Goal: Check status

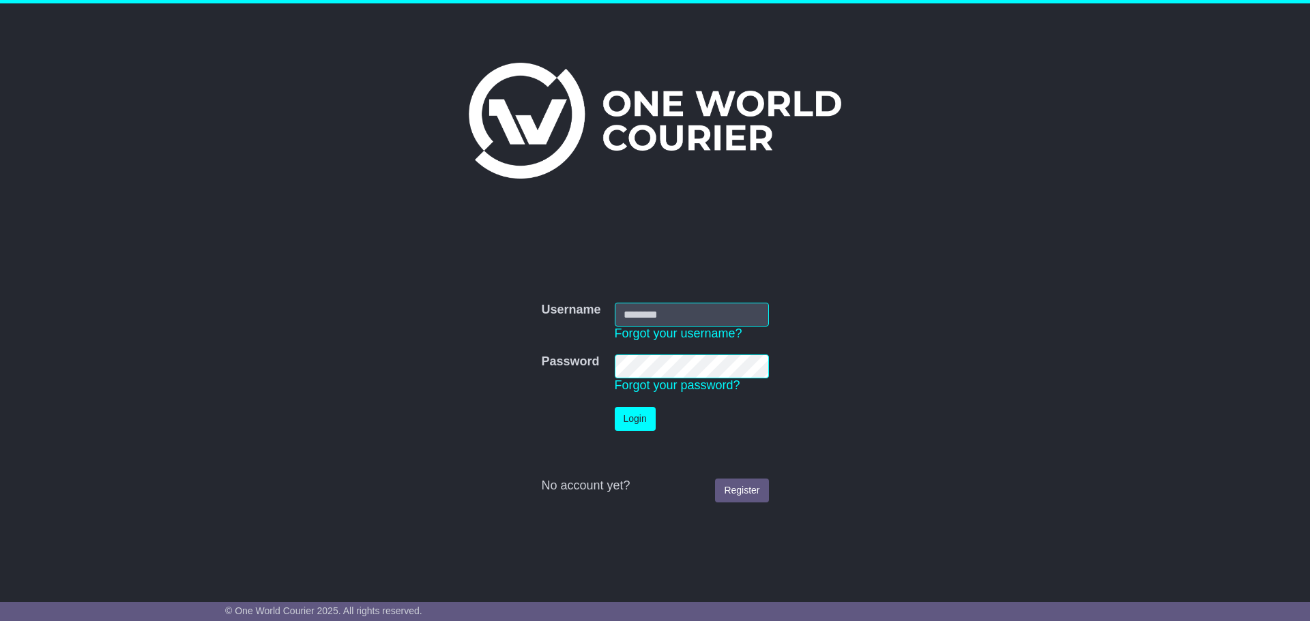
type input "**********"
click at [630, 417] on button "Login" at bounding box center [636, 419] width 41 height 24
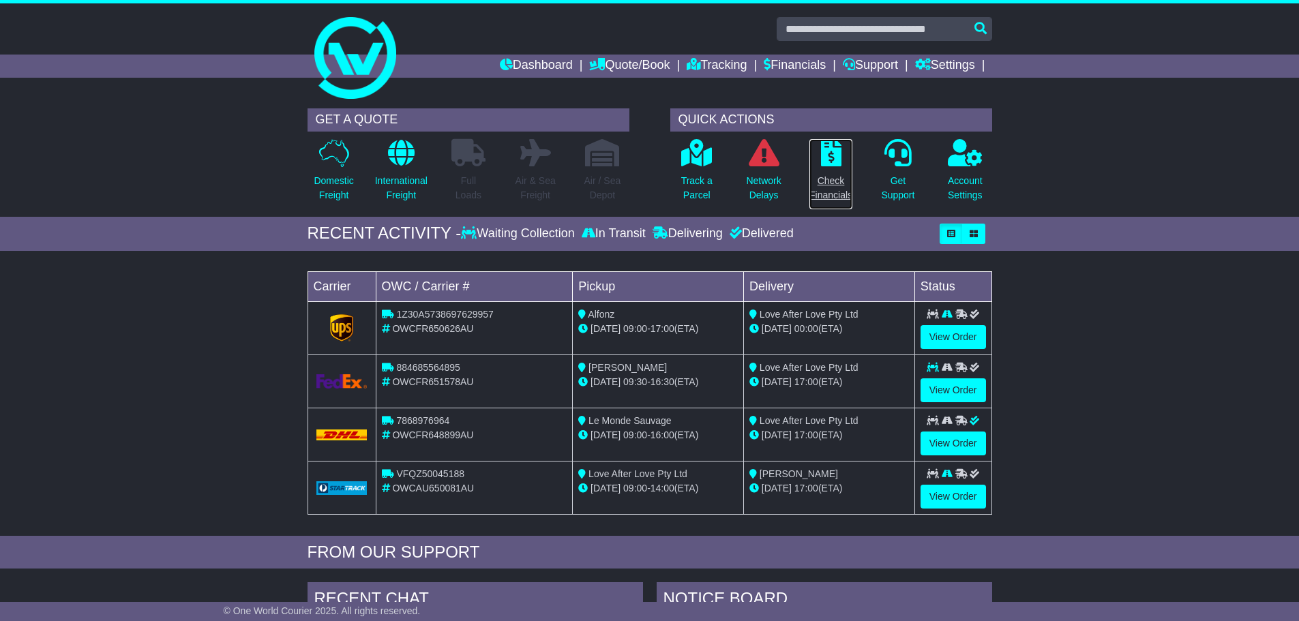
click at [823, 183] on p "Check Financials" at bounding box center [831, 188] width 43 height 29
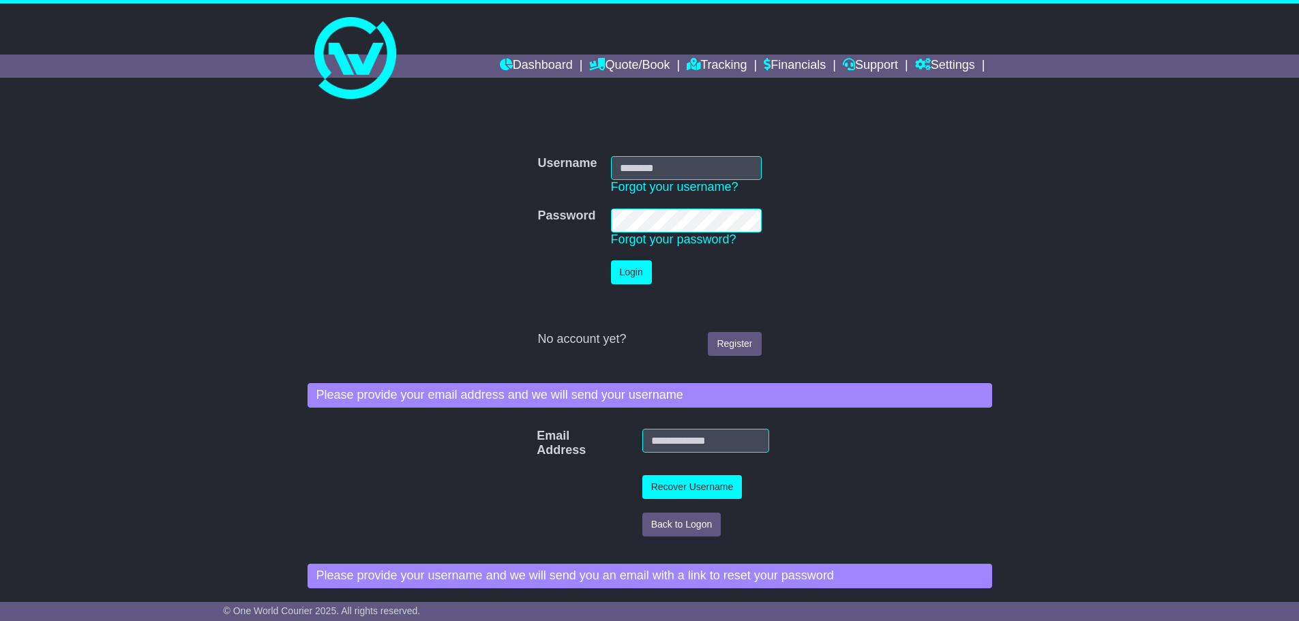
type input "**********"
click at [625, 264] on button "Login" at bounding box center [631, 273] width 41 height 24
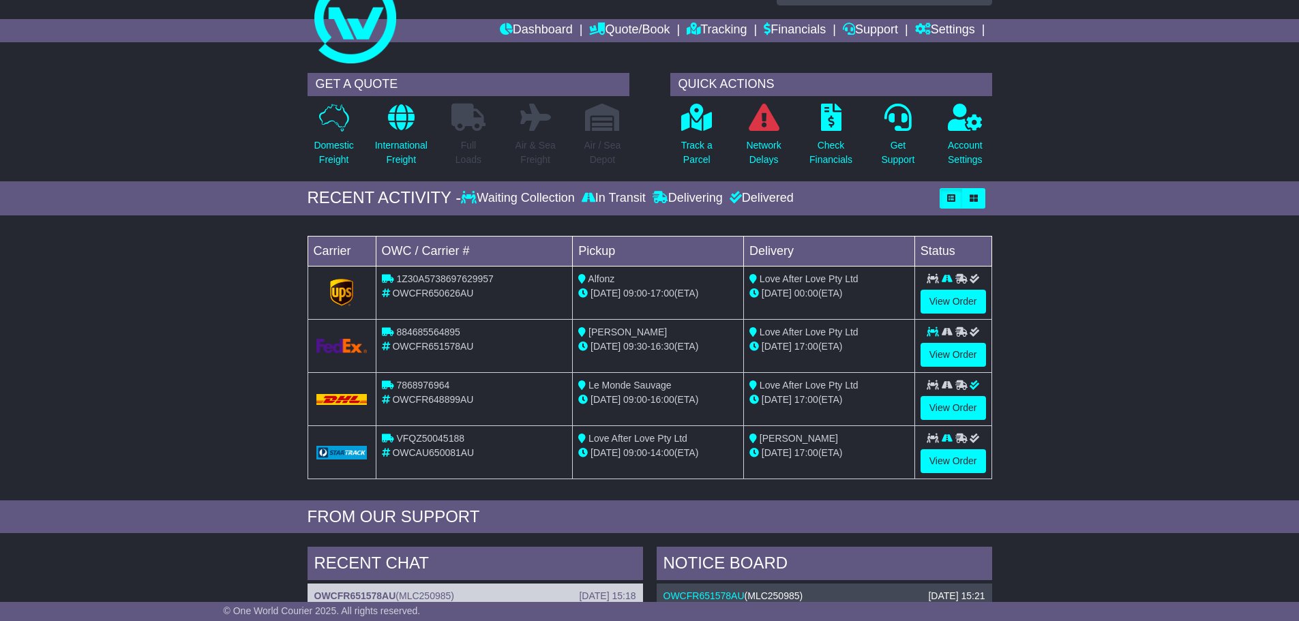
scroll to position [68, 0]
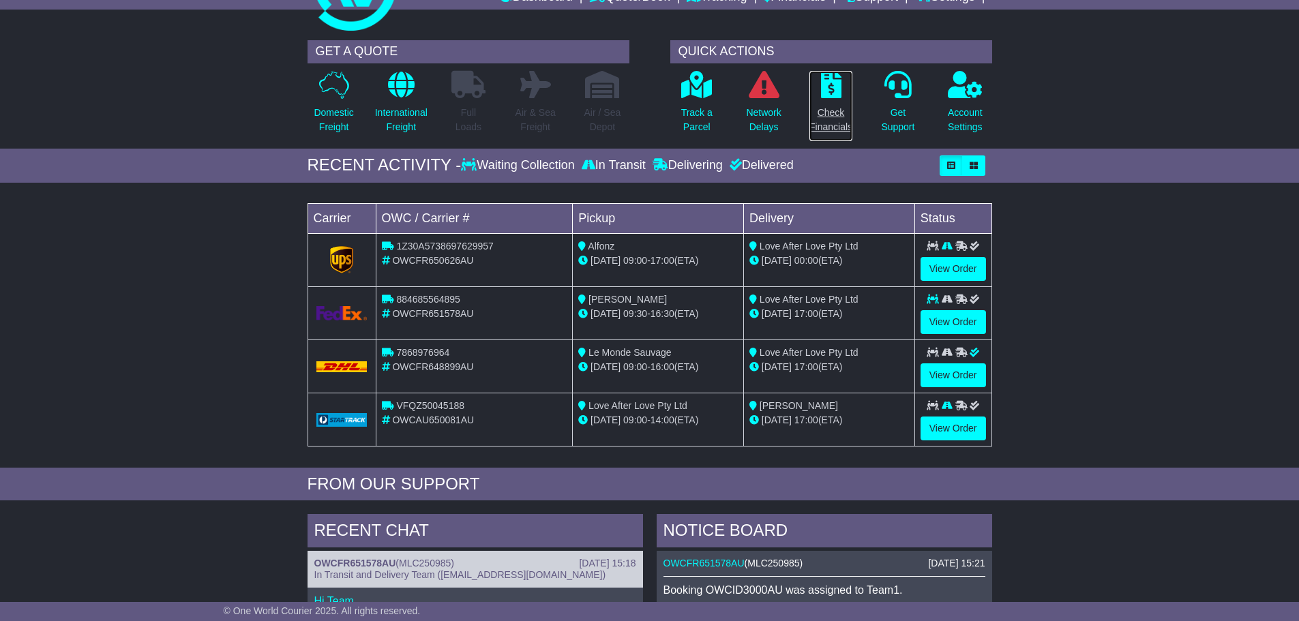
click at [839, 99] on link "Check Financials" at bounding box center [831, 106] width 44 height 72
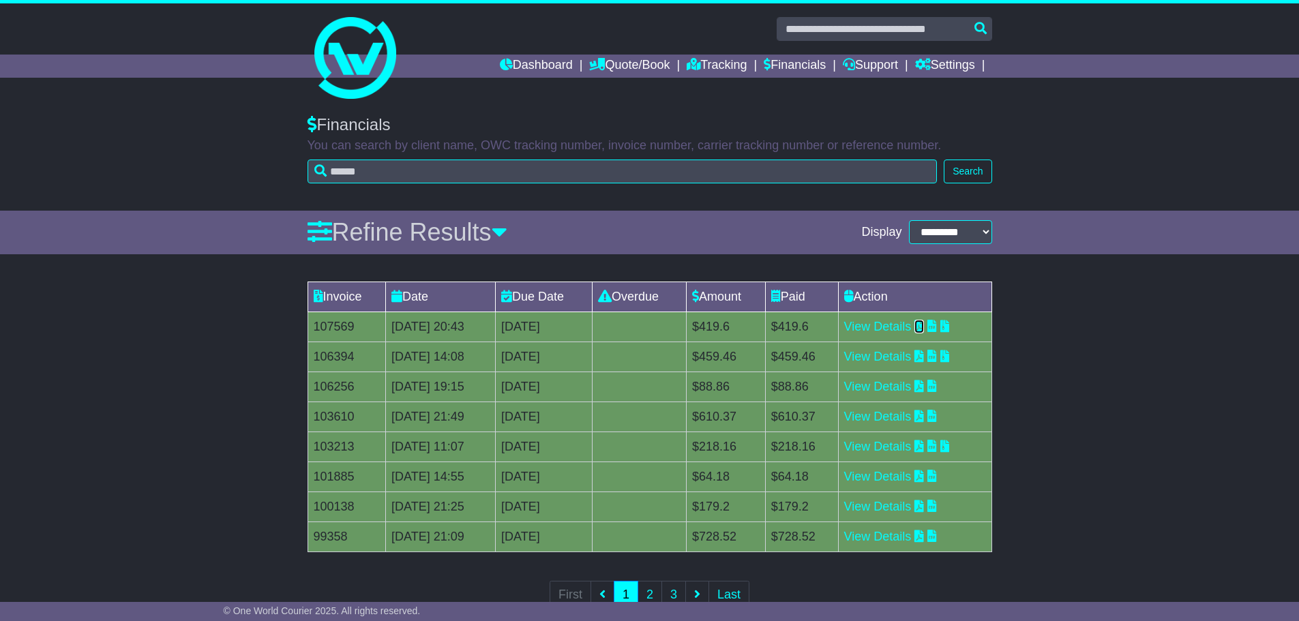
click at [924, 327] on icon at bounding box center [920, 326] width 10 height 12
click at [924, 355] on icon at bounding box center [920, 356] width 10 height 12
click at [632, 62] on link "Quote/Book" at bounding box center [629, 66] width 80 height 23
click at [526, 67] on link "Dashboard" at bounding box center [536, 66] width 73 height 23
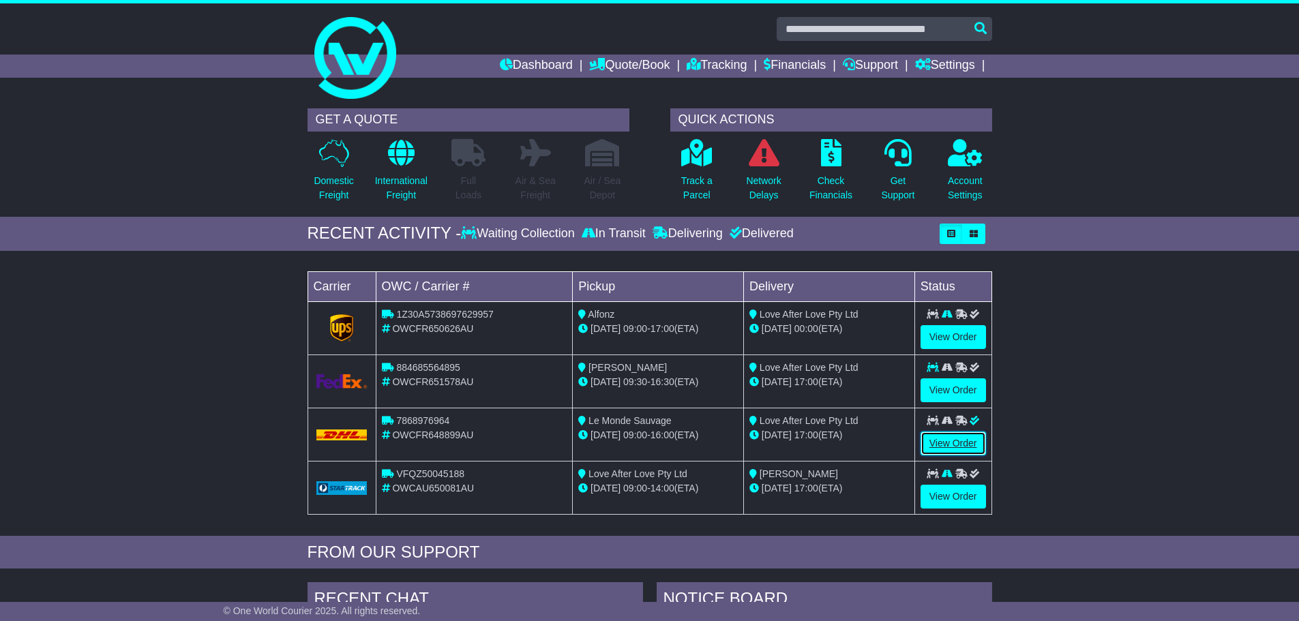
click at [930, 441] on link "View Order" at bounding box center [953, 444] width 65 height 24
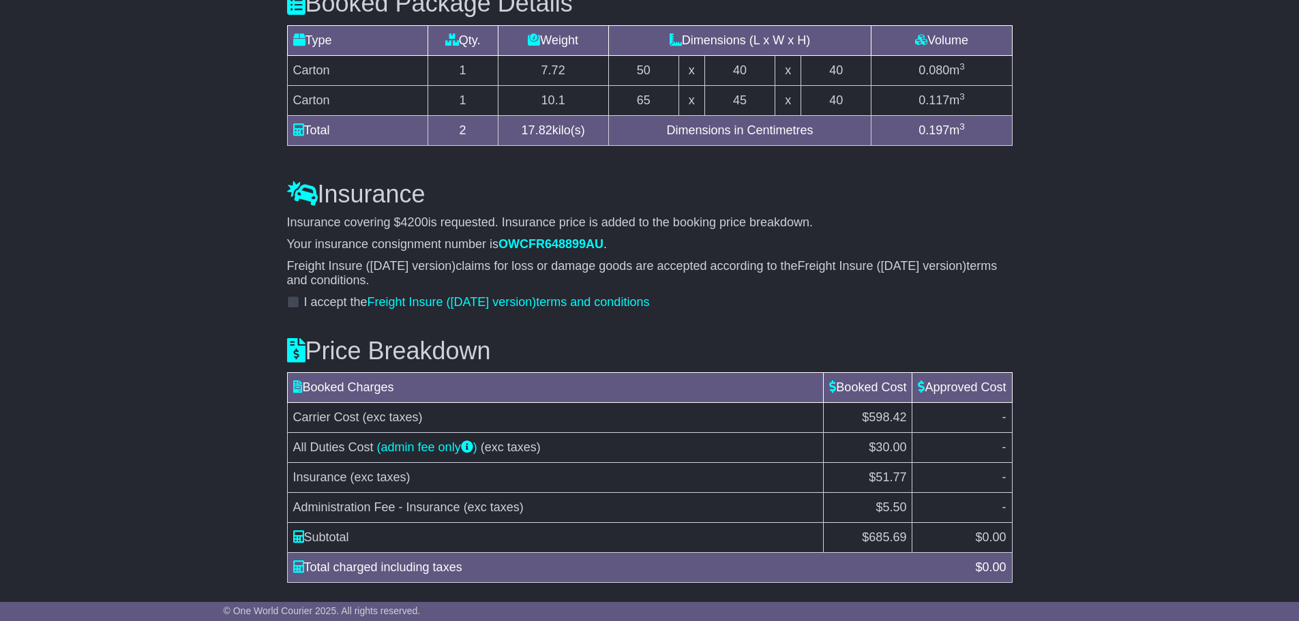
scroll to position [1422, 0]
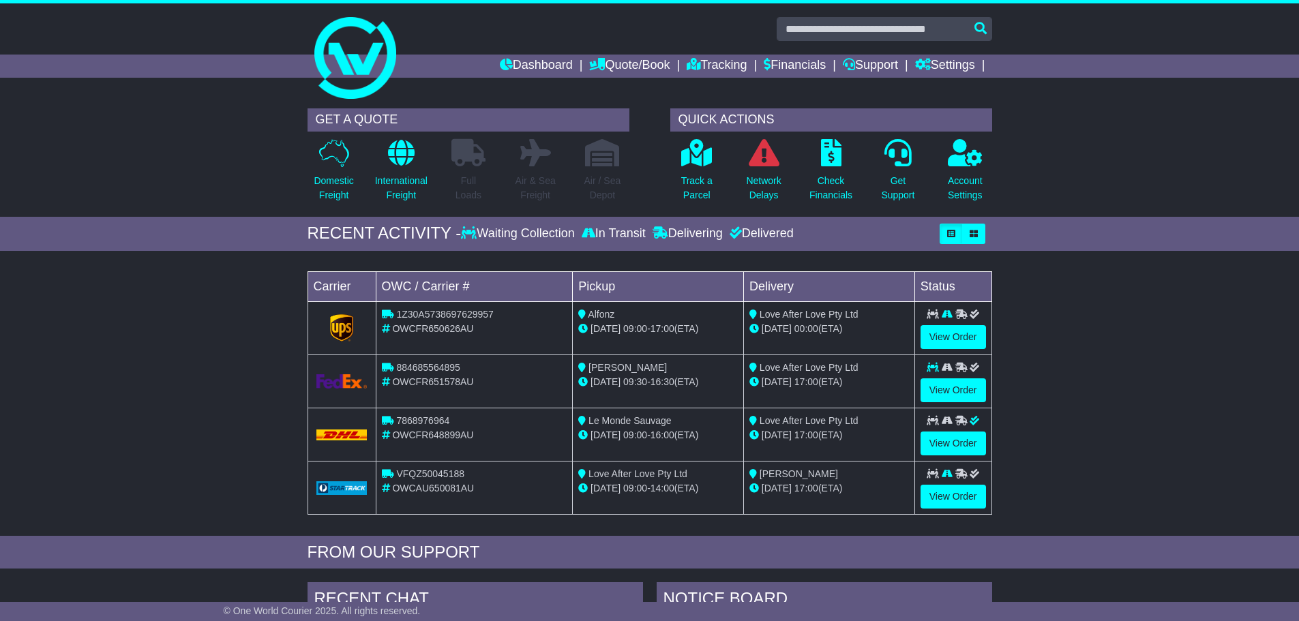
click at [778, 235] on div "Delivered" at bounding box center [760, 233] width 68 height 15
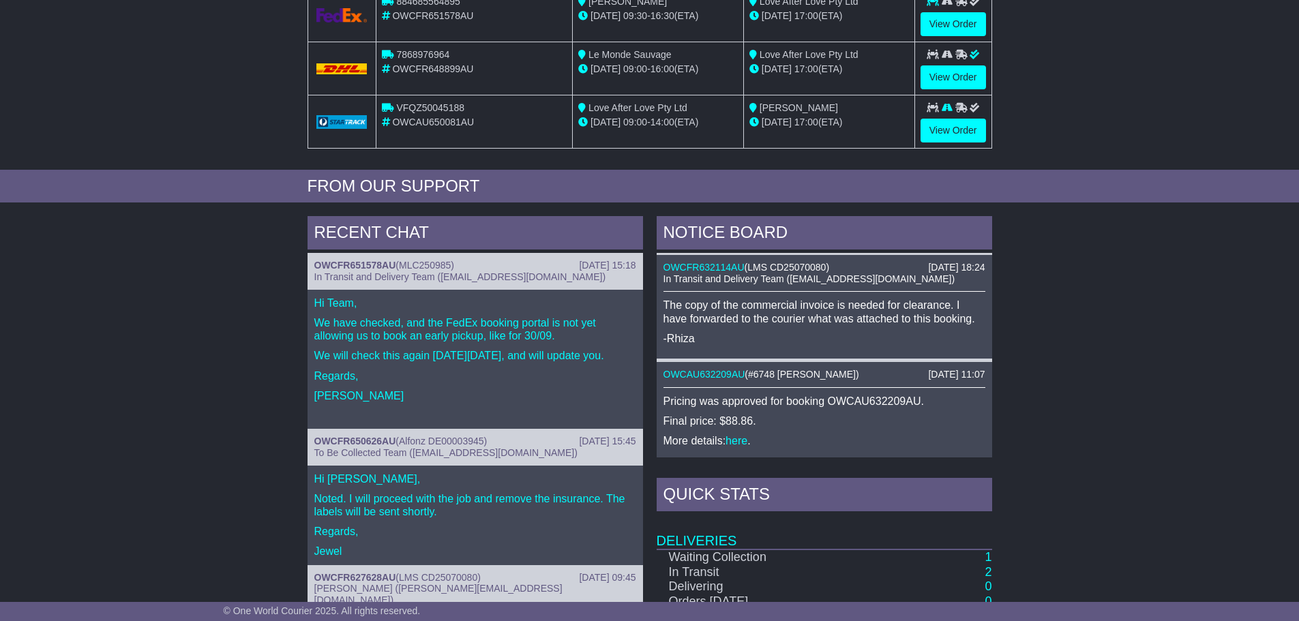
scroll to position [955, 0]
